Goal: Find specific page/section: Find specific page/section

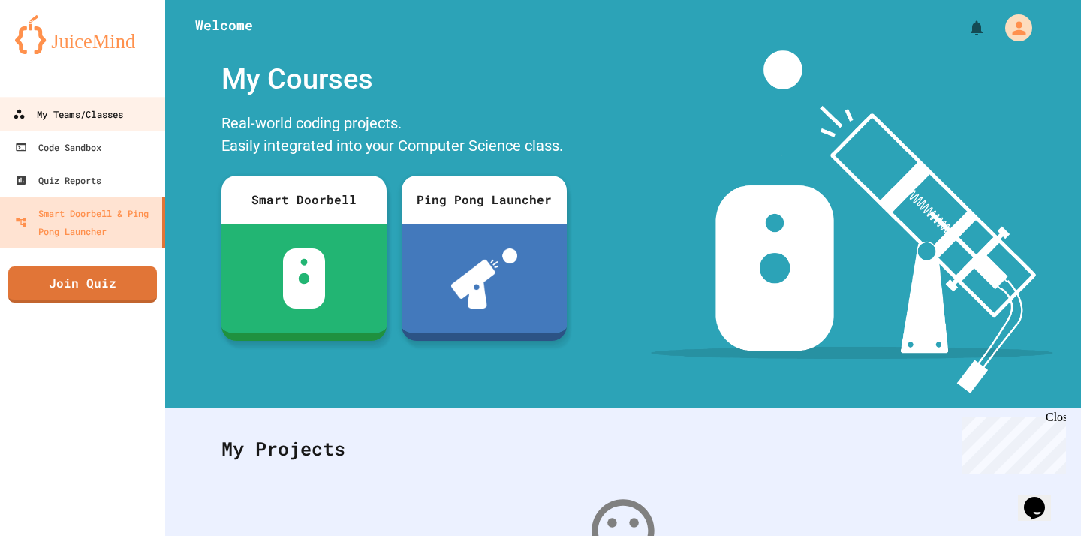
click at [104, 115] on div "My Teams/Classes" at bounding box center [68, 114] width 110 height 19
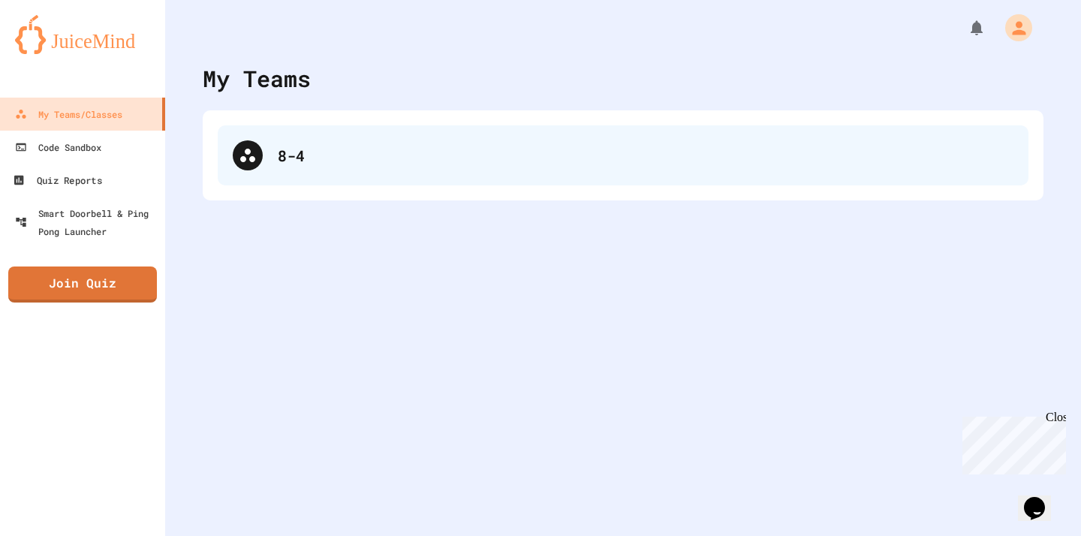
click at [282, 141] on div "8-4" at bounding box center [623, 155] width 810 height 60
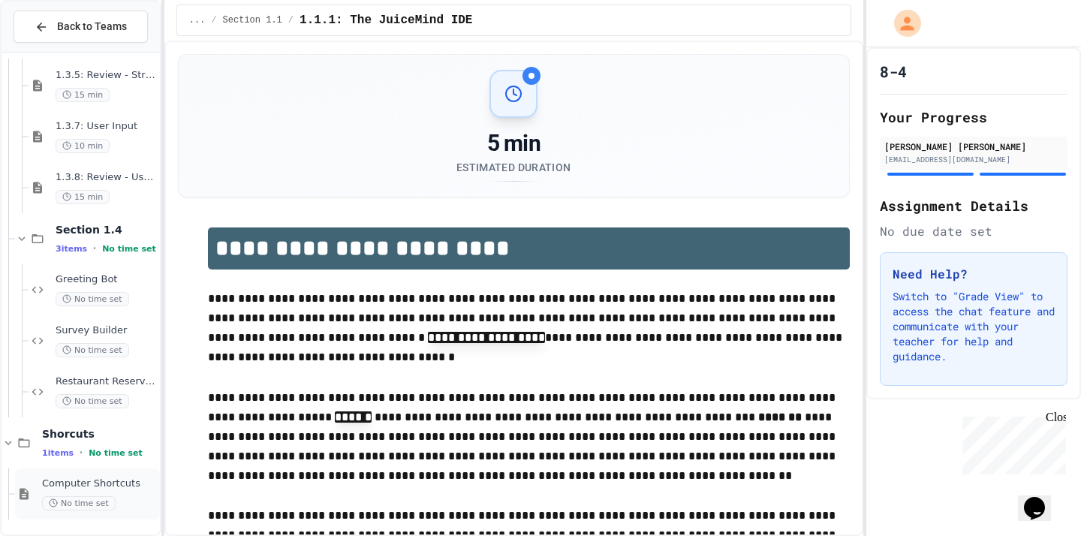
click at [88, 477] on span "Computer Shortcuts" at bounding box center [99, 483] width 115 height 13
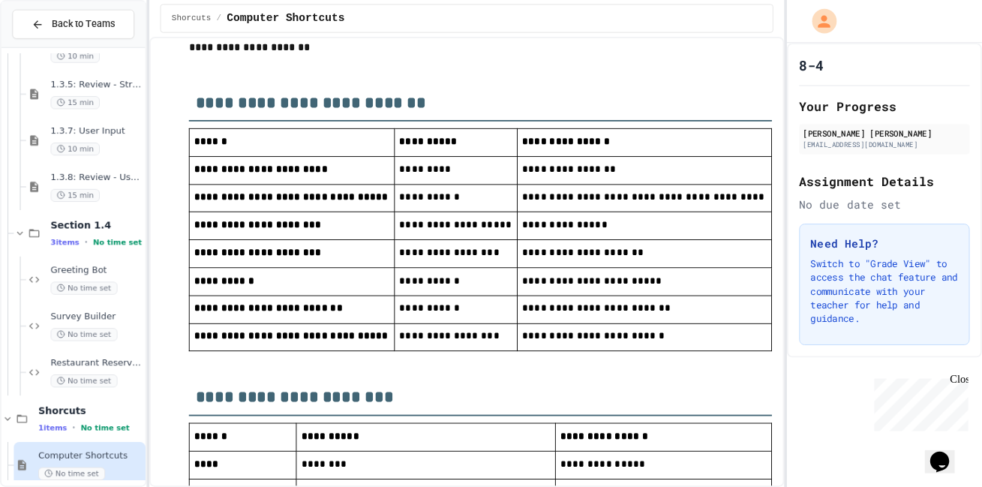
scroll to position [835, 0]
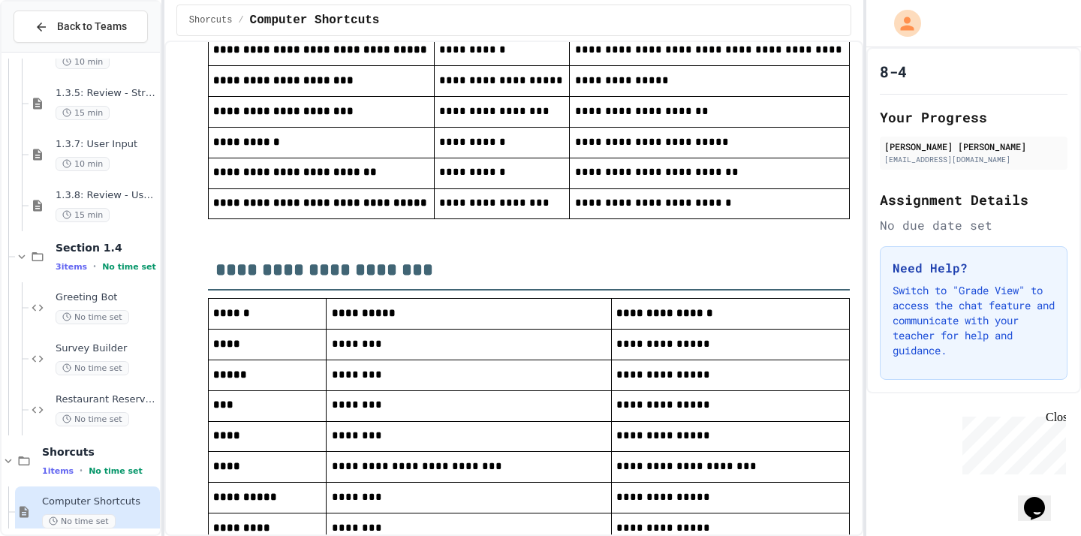
scroll to position [298, 0]
